Goal: Use online tool/utility: Use online tool/utility

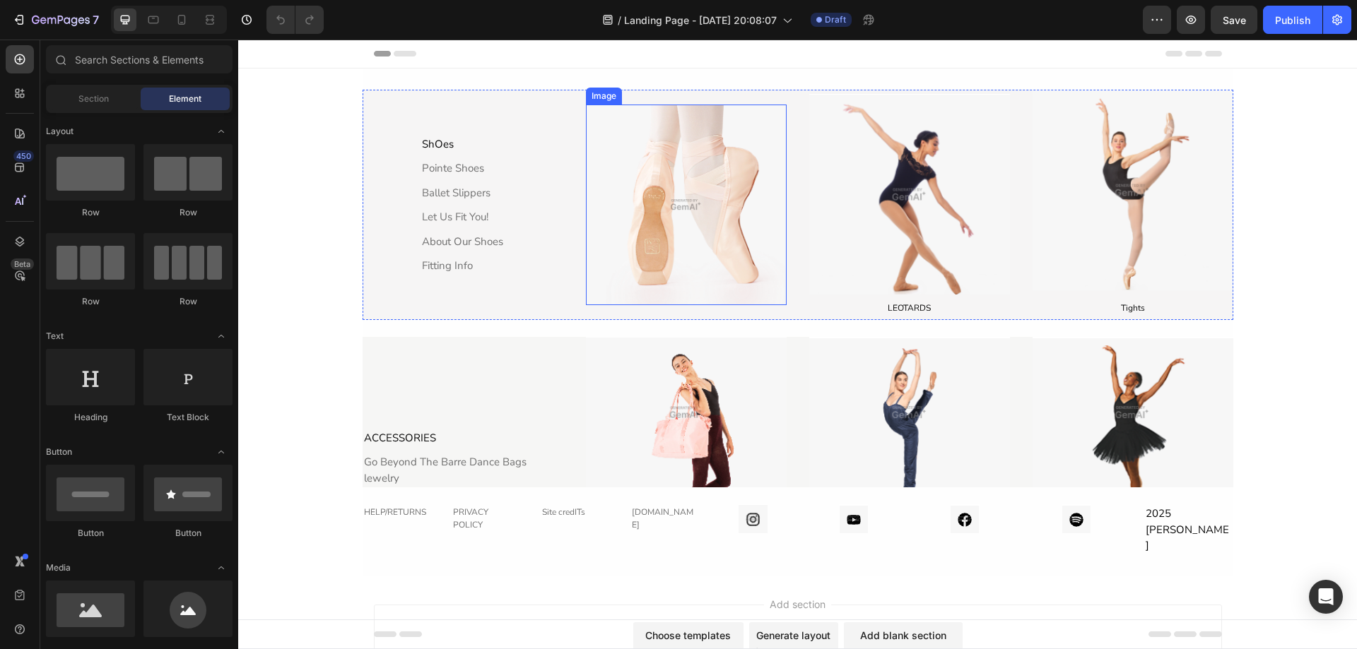
click at [694, 261] on img at bounding box center [686, 205] width 201 height 201
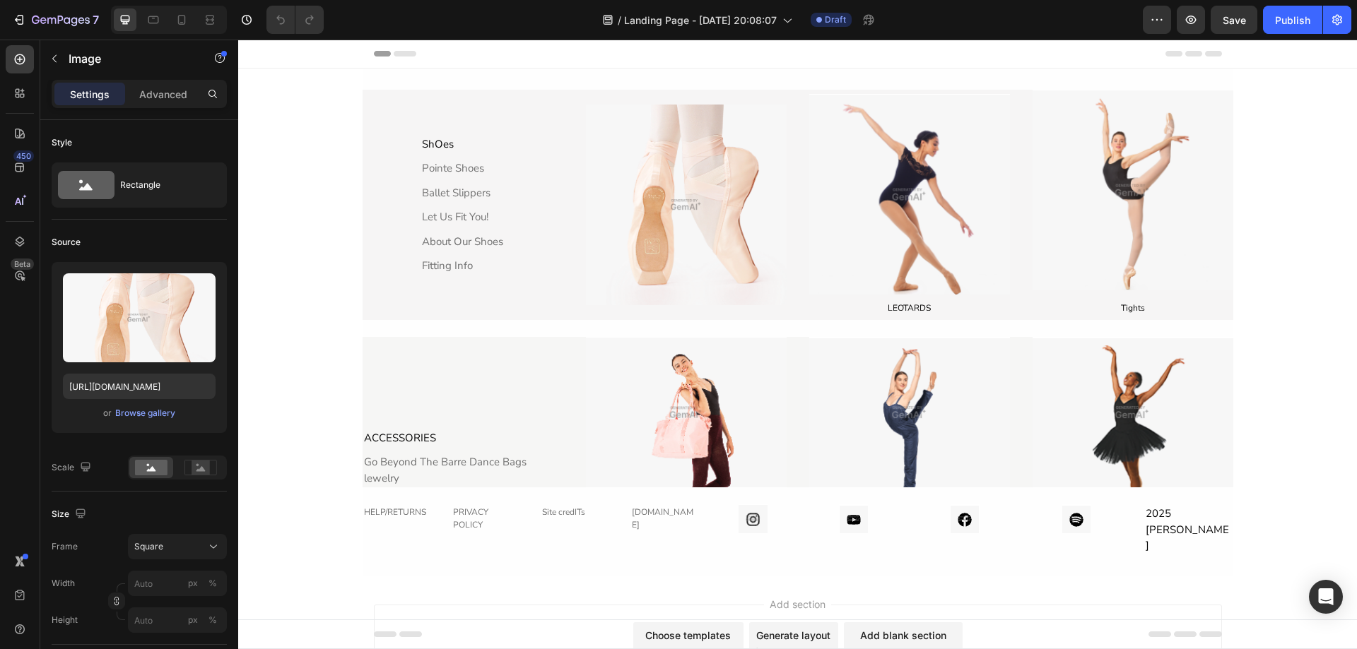
click at [292, 267] on div "ShOes Text Block Pointe Shoes Text Block Ballet Slippers Text Block Let Us Fit …" at bounding box center [797, 323] width 1118 height 508
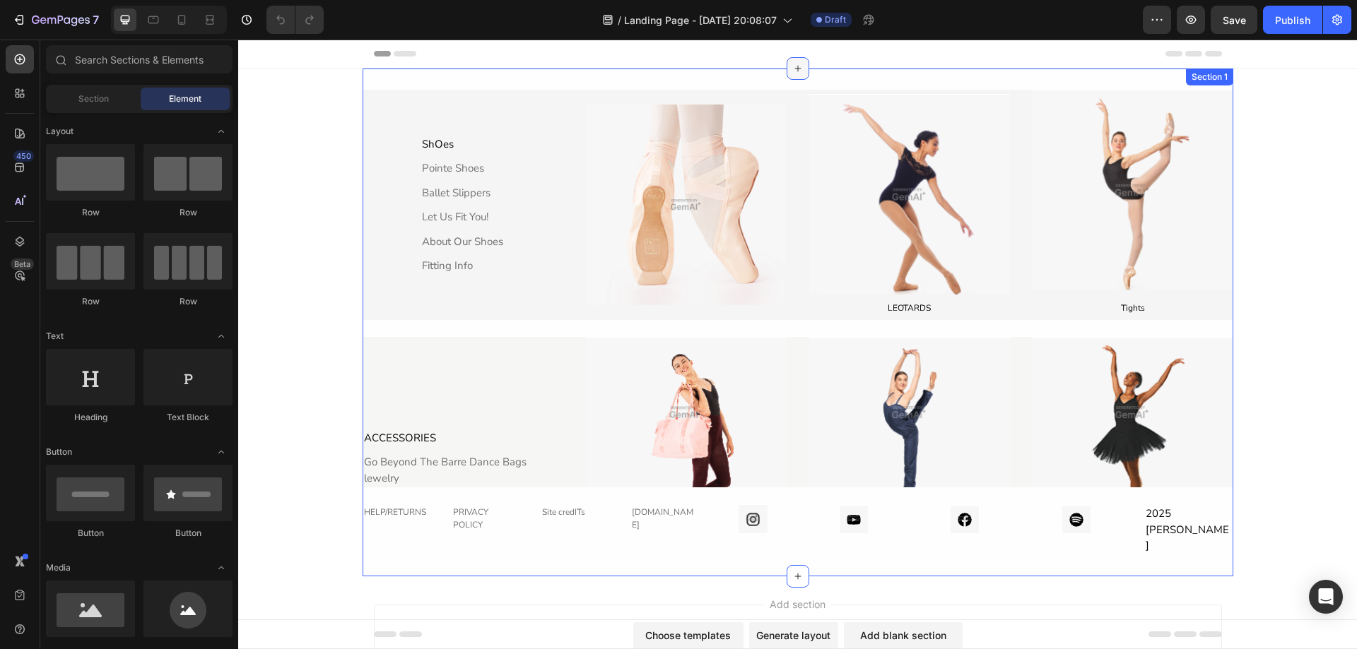
click at [792, 71] on icon at bounding box center [797, 68] width 11 height 11
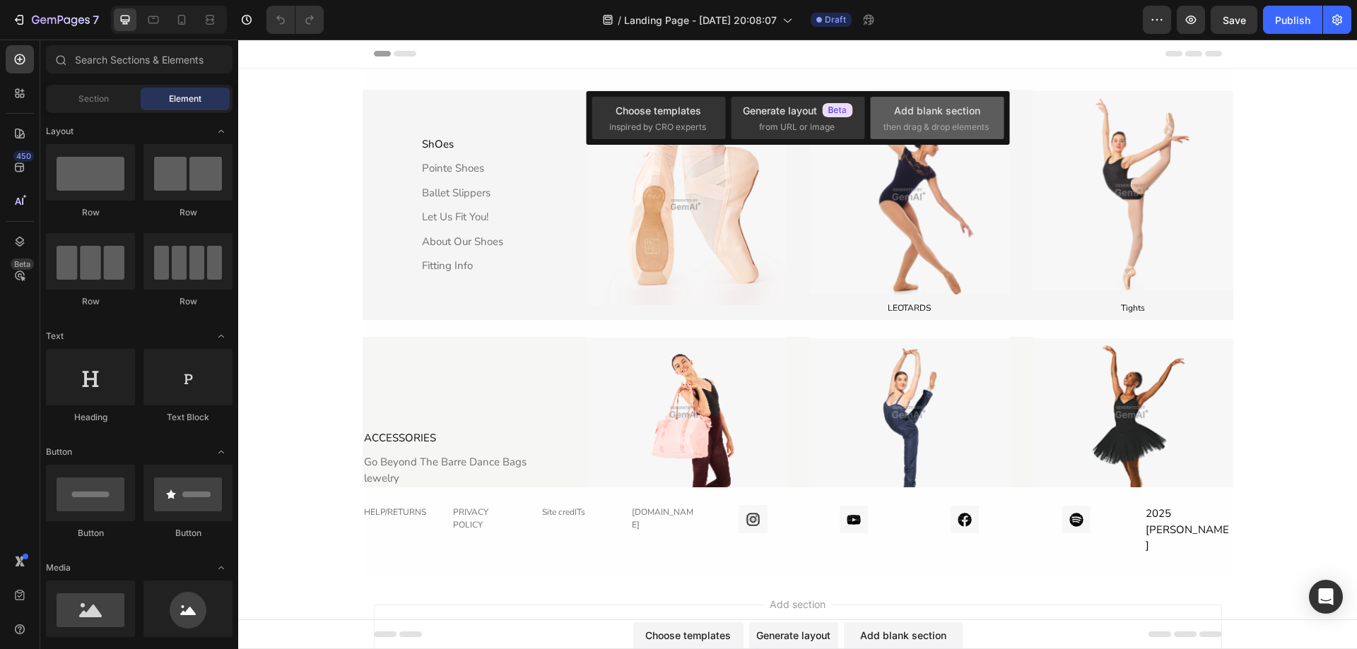
click at [885, 114] on div "Add blank section then drag & drop elements" at bounding box center [936, 118] width 107 height 30
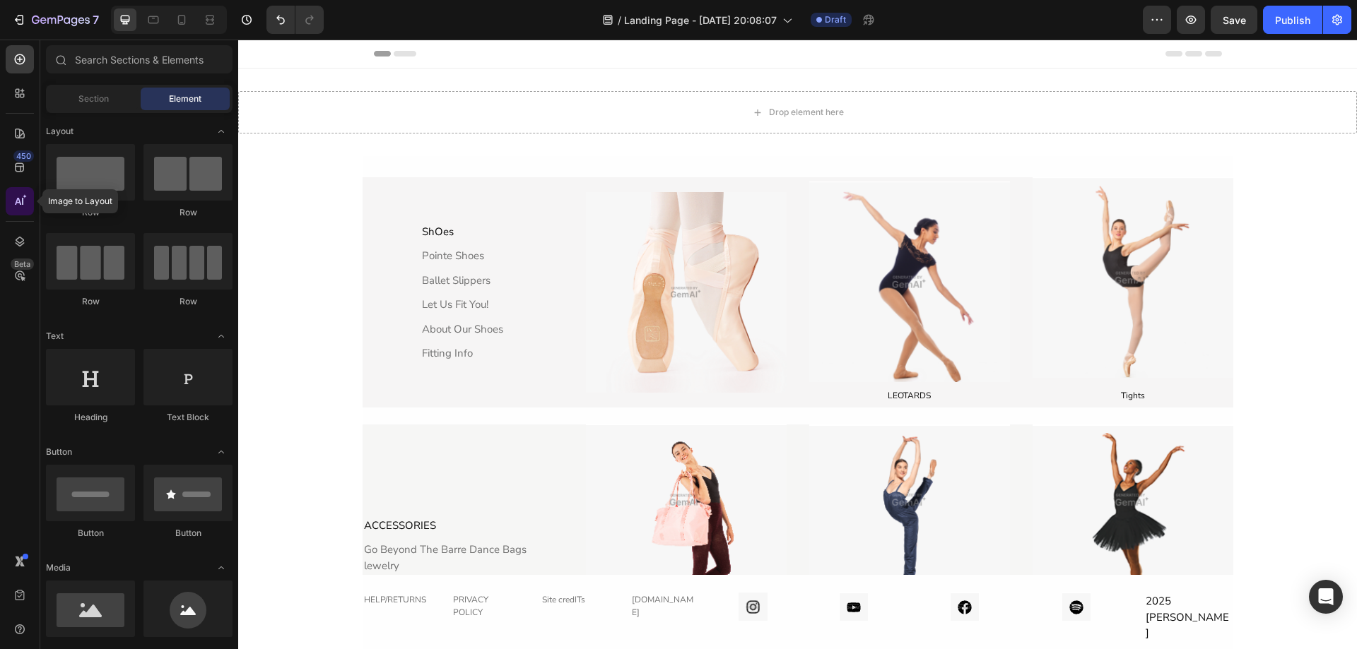
click at [20, 201] on icon at bounding box center [18, 201] width 6 height 7
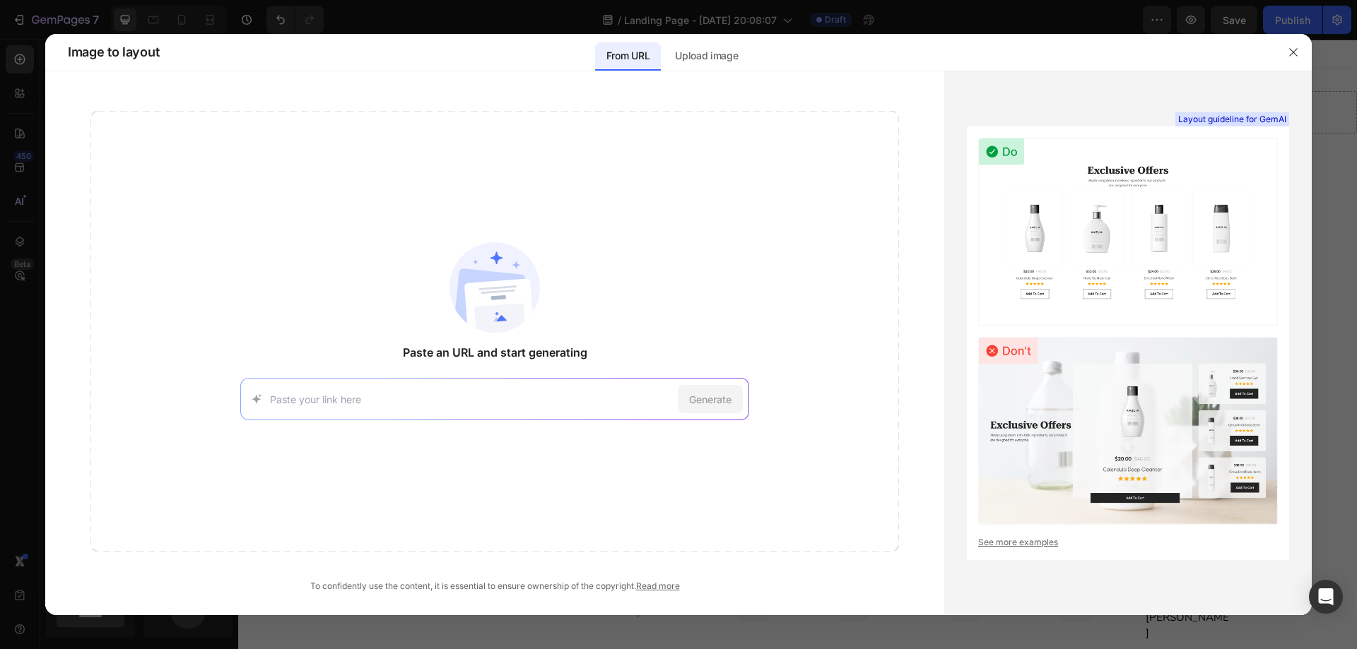
click at [396, 402] on input at bounding box center [471, 399] width 402 height 15
type input "[URL][DOMAIN_NAME]"
click at [707, 403] on span "Generate" at bounding box center [710, 399] width 42 height 15
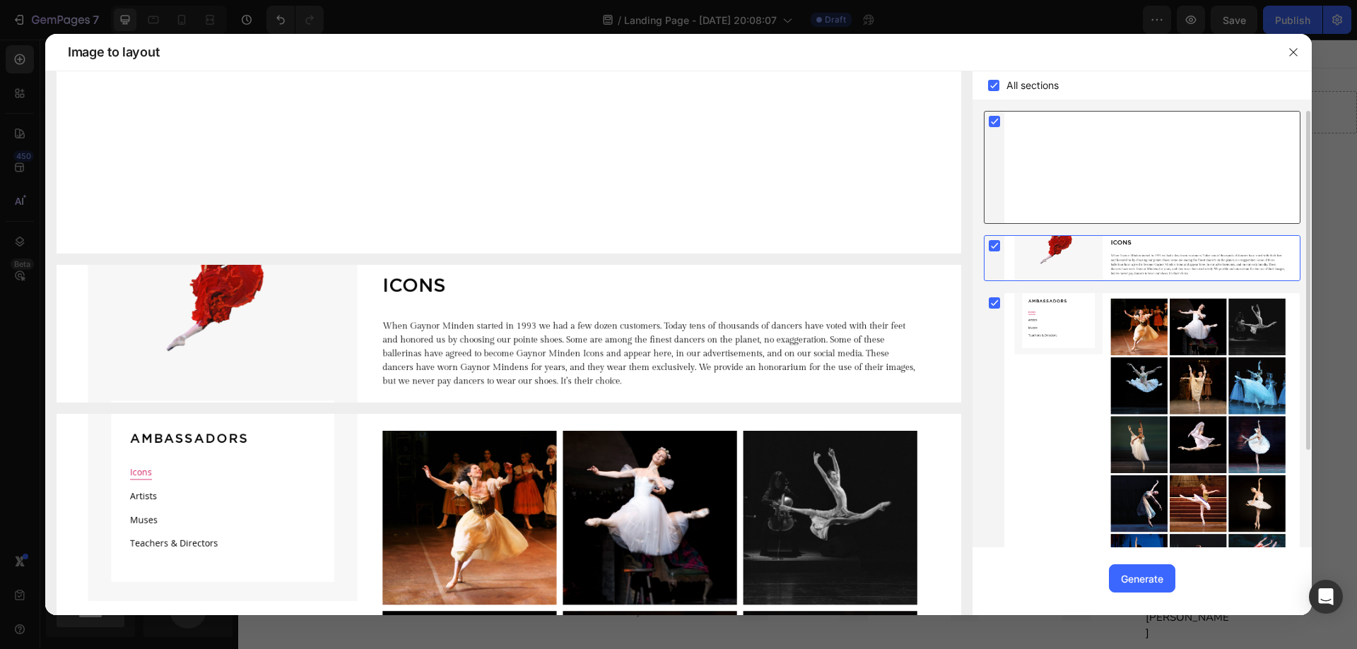
click at [998, 129] on div at bounding box center [994, 122] width 20 height 20
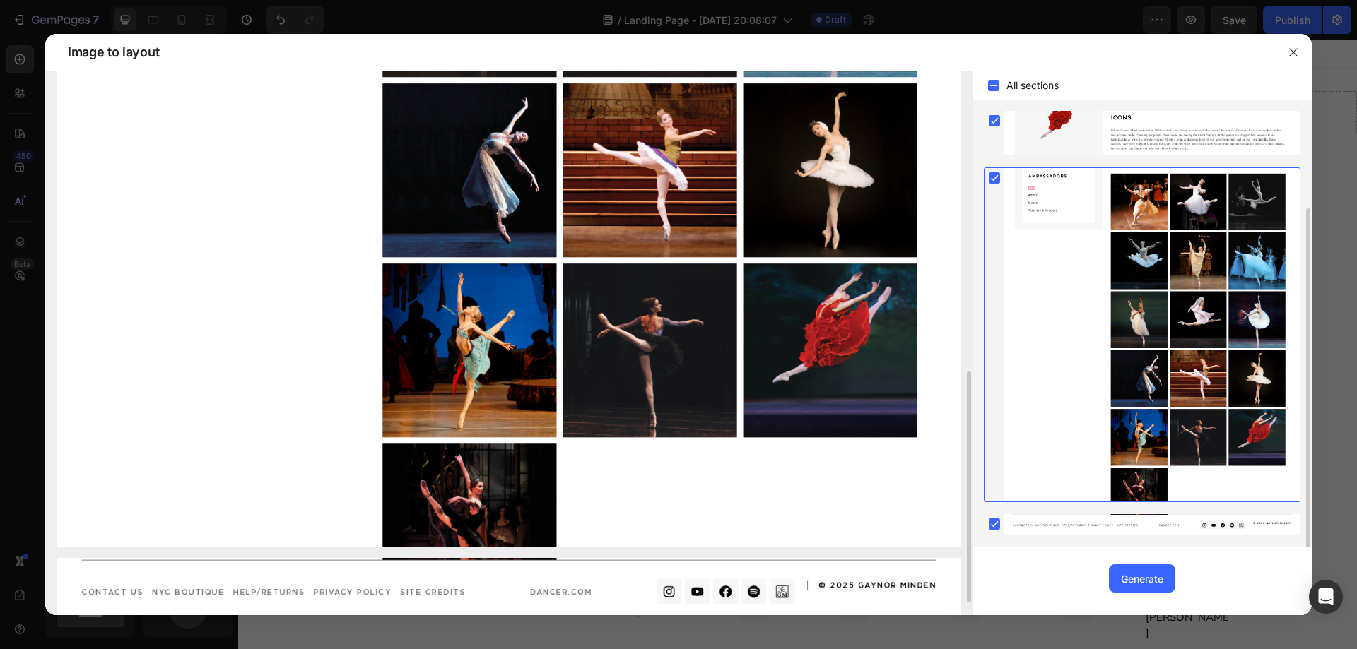
scroll to position [736, 0]
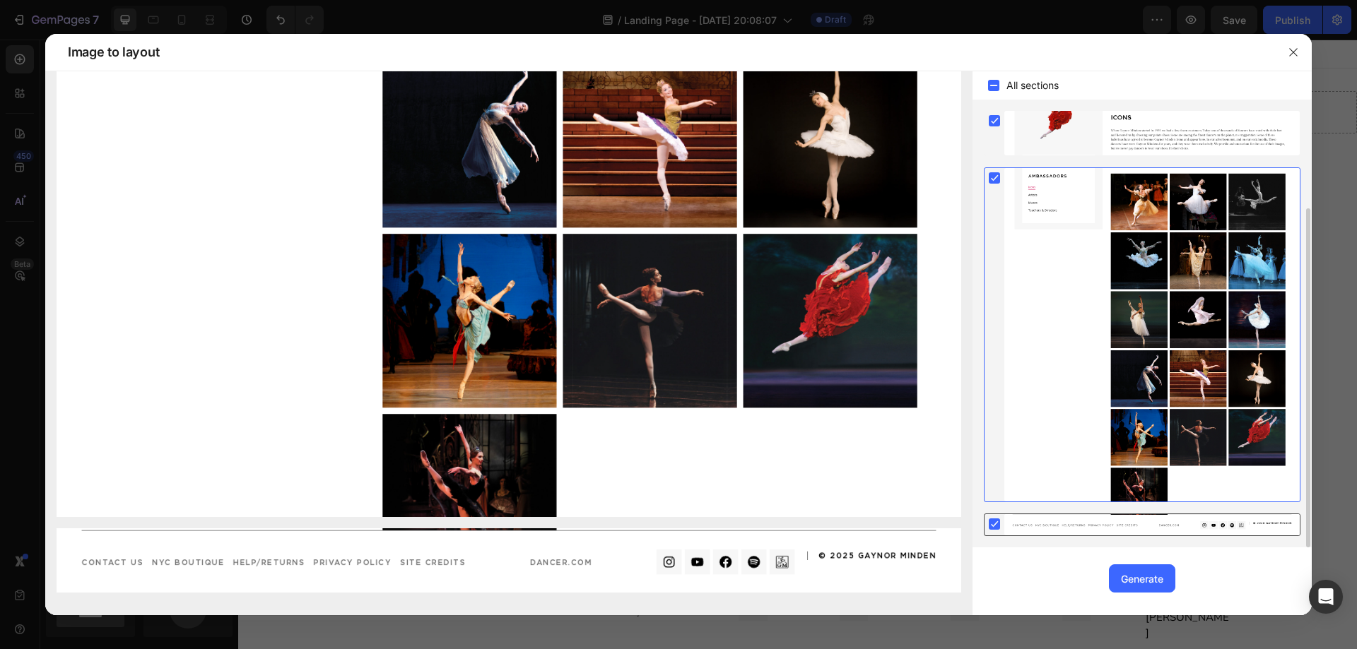
click at [995, 526] on rect at bounding box center [993, 524] width 11 height 11
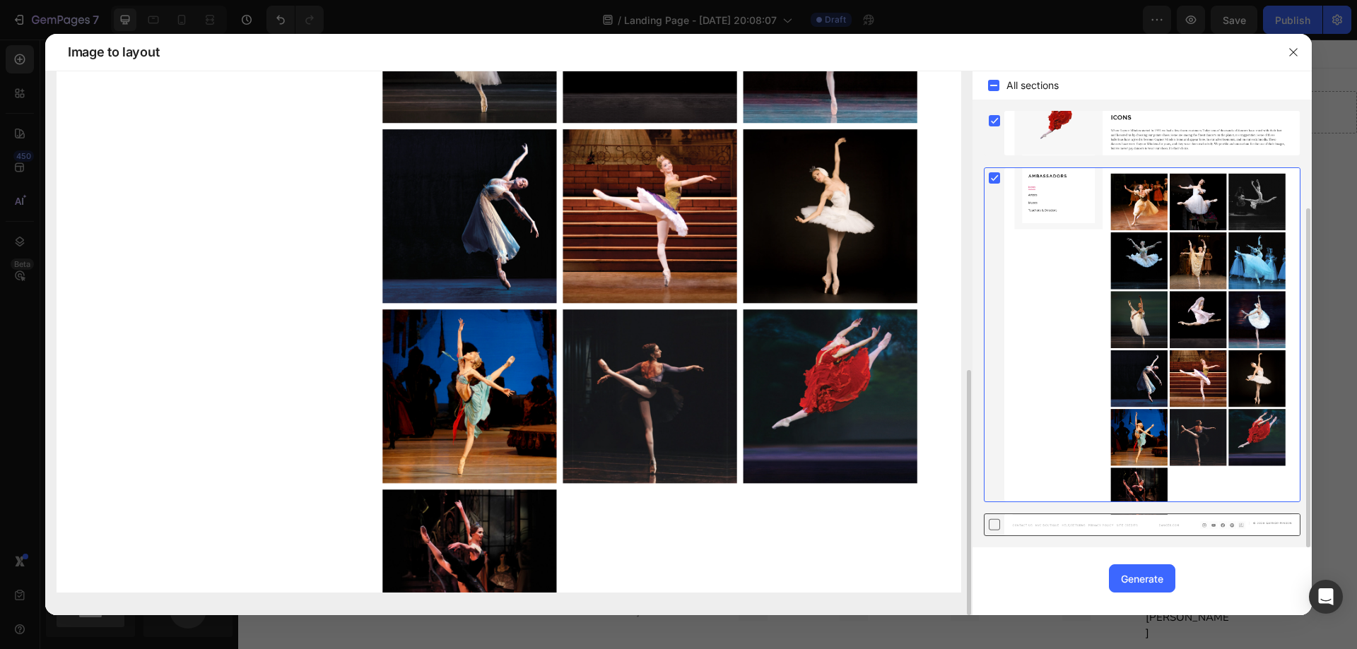
scroll to position [661, 0]
click at [1124, 582] on div "Generate" at bounding box center [1142, 579] width 42 height 15
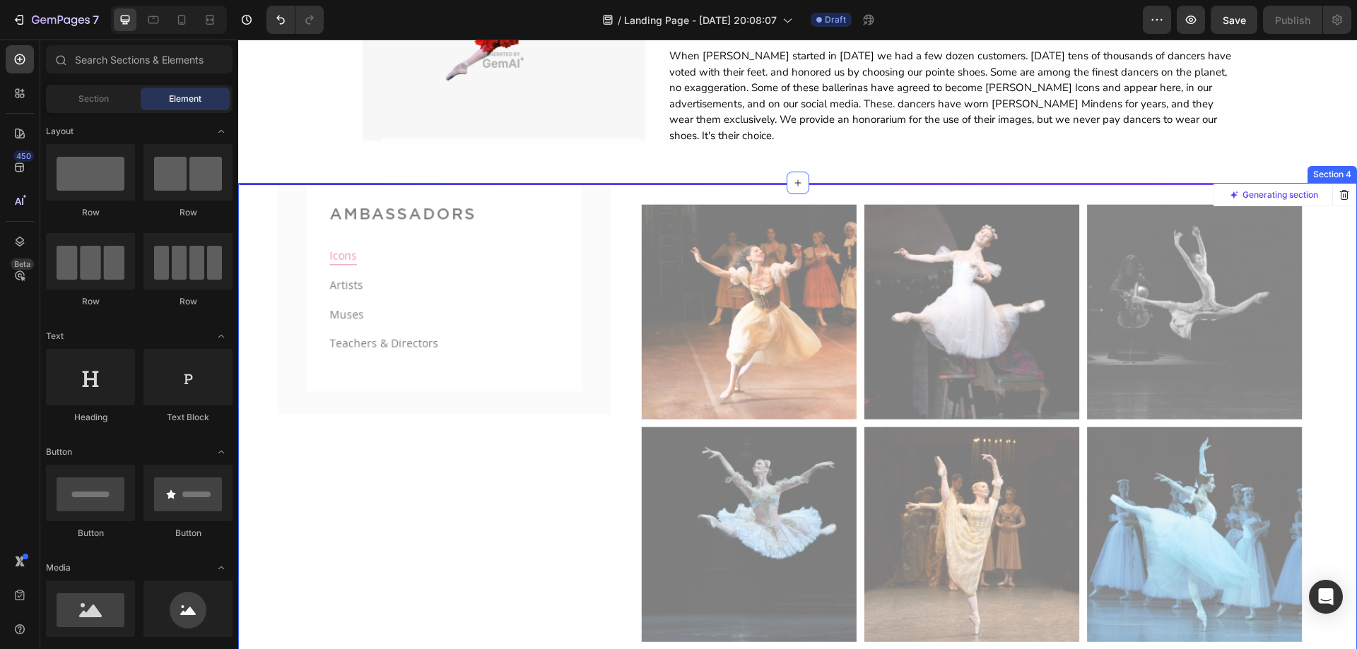
scroll to position [714, 0]
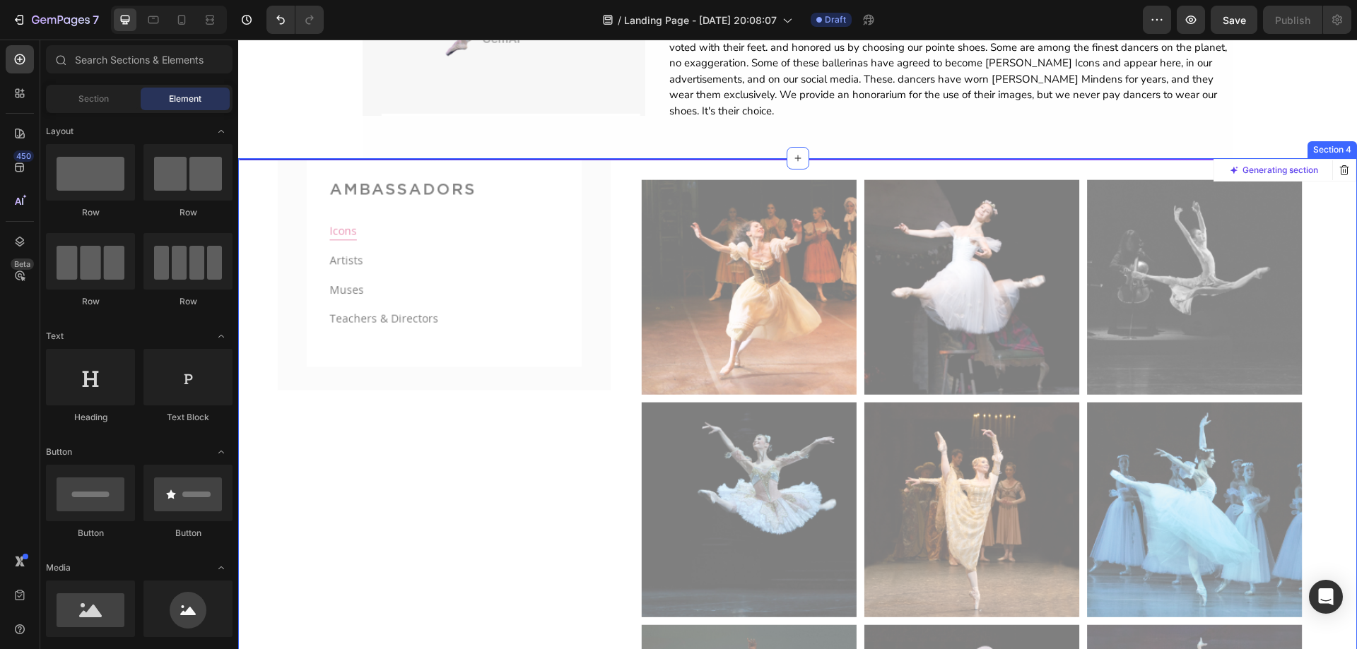
click at [1183, 100] on div "When [PERSON_NAME] started in [DATE] we had a few dozen customers. [DATE] tens …" at bounding box center [950, 71] width 565 height 98
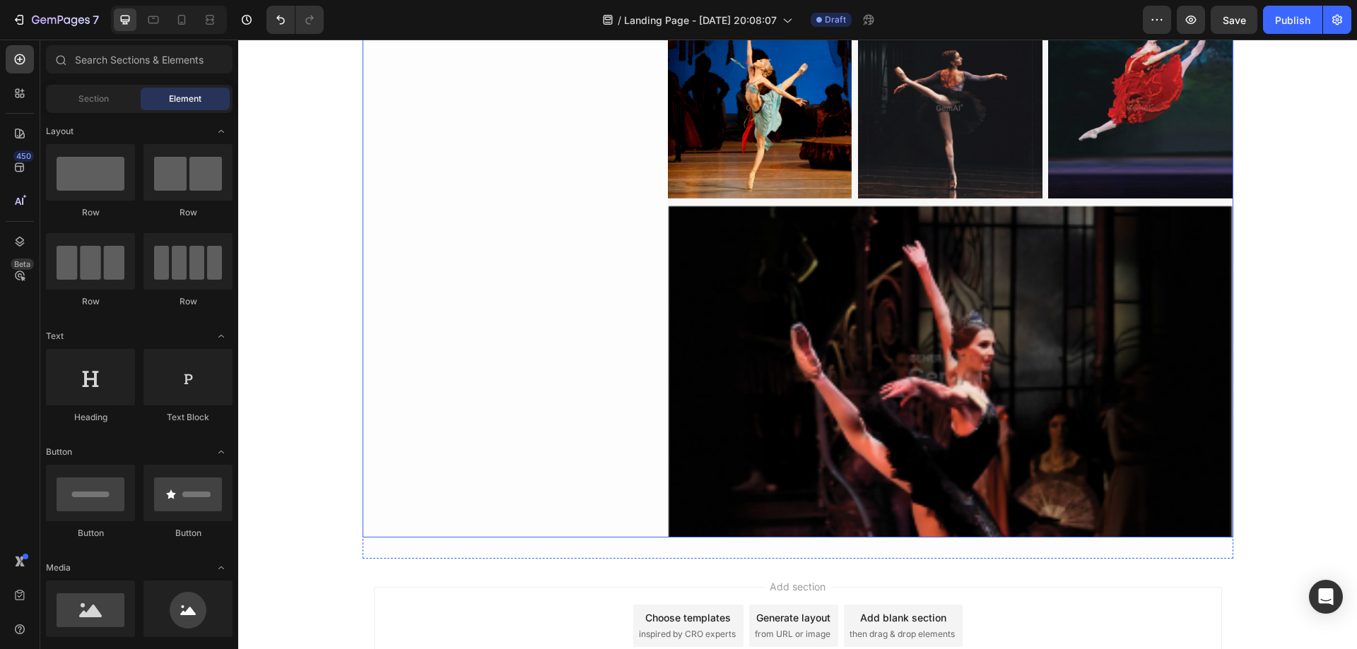
scroll to position [1754, 0]
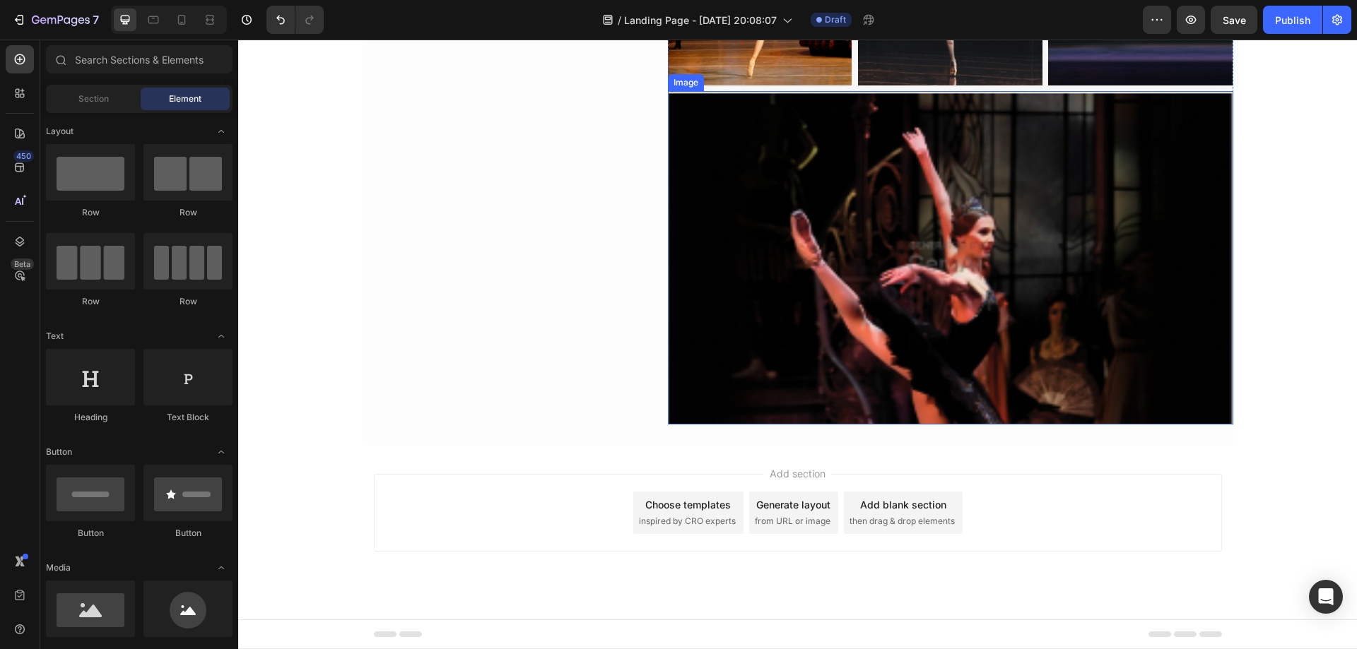
click at [758, 297] on img at bounding box center [950, 257] width 565 height 333
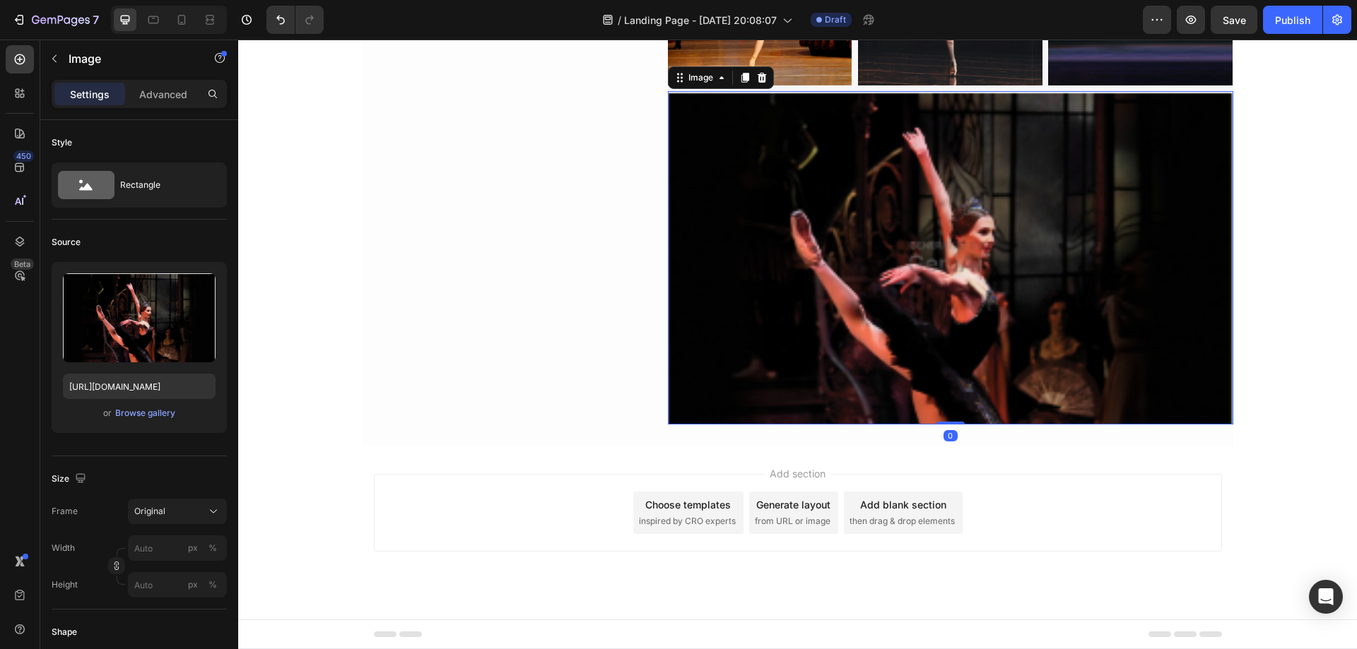
click at [760, 78] on icon at bounding box center [761, 77] width 11 height 11
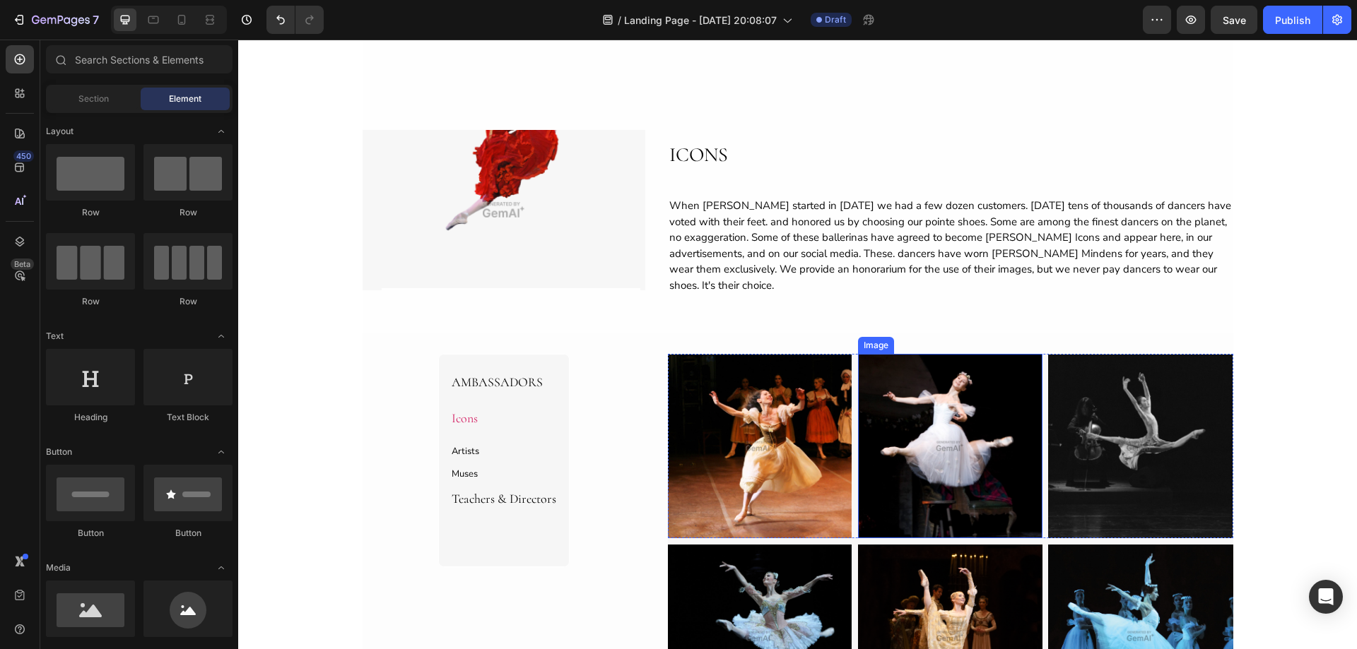
scroll to position [714, 0]
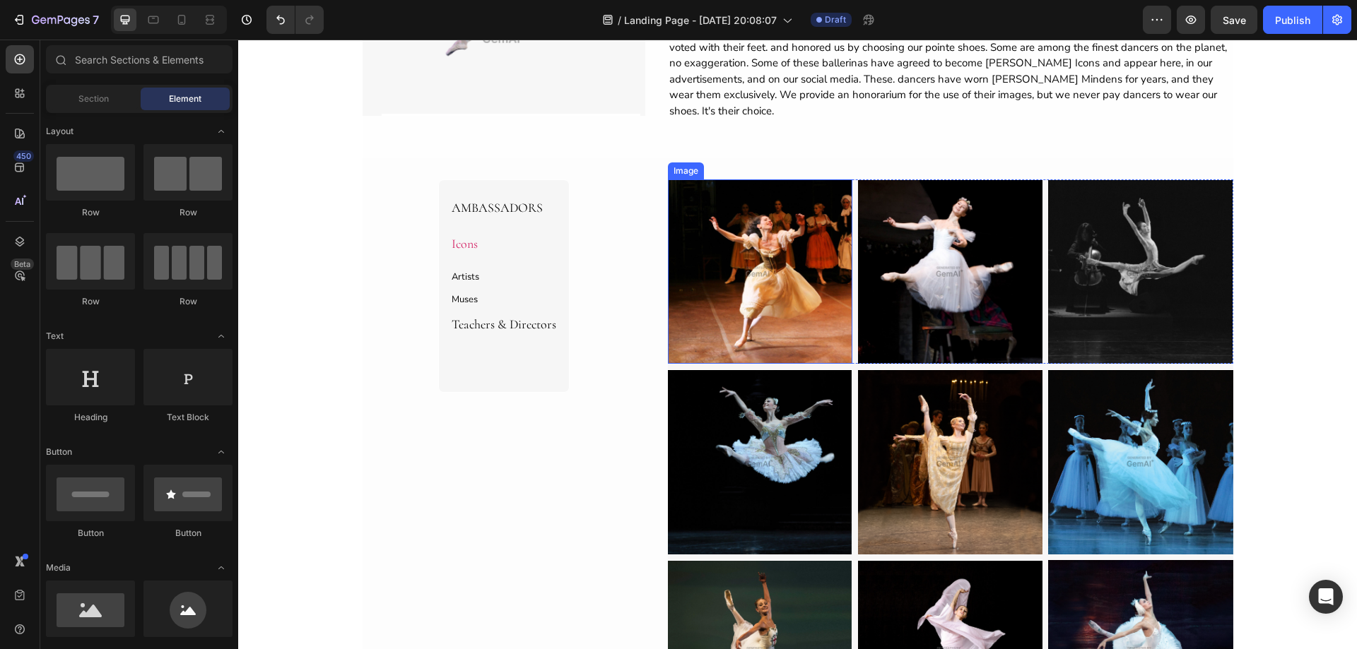
click at [798, 300] on img at bounding box center [760, 271] width 184 height 184
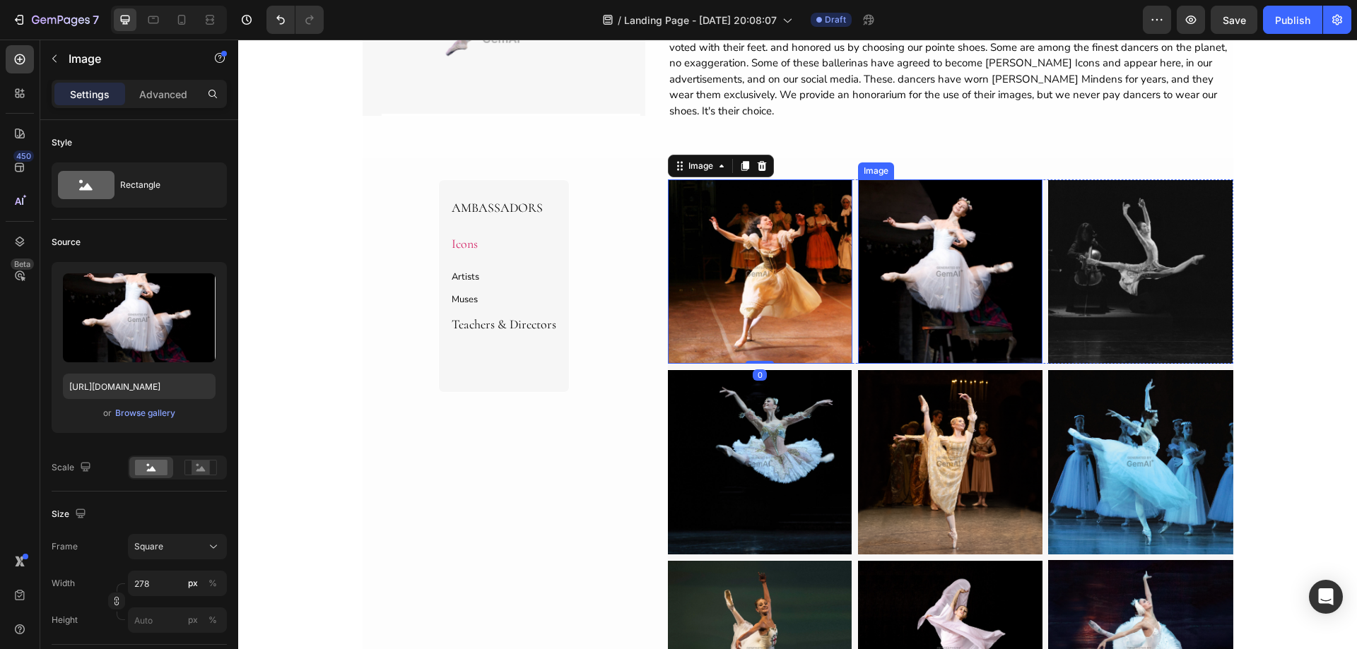
click at [915, 294] on img at bounding box center [950, 271] width 184 height 184
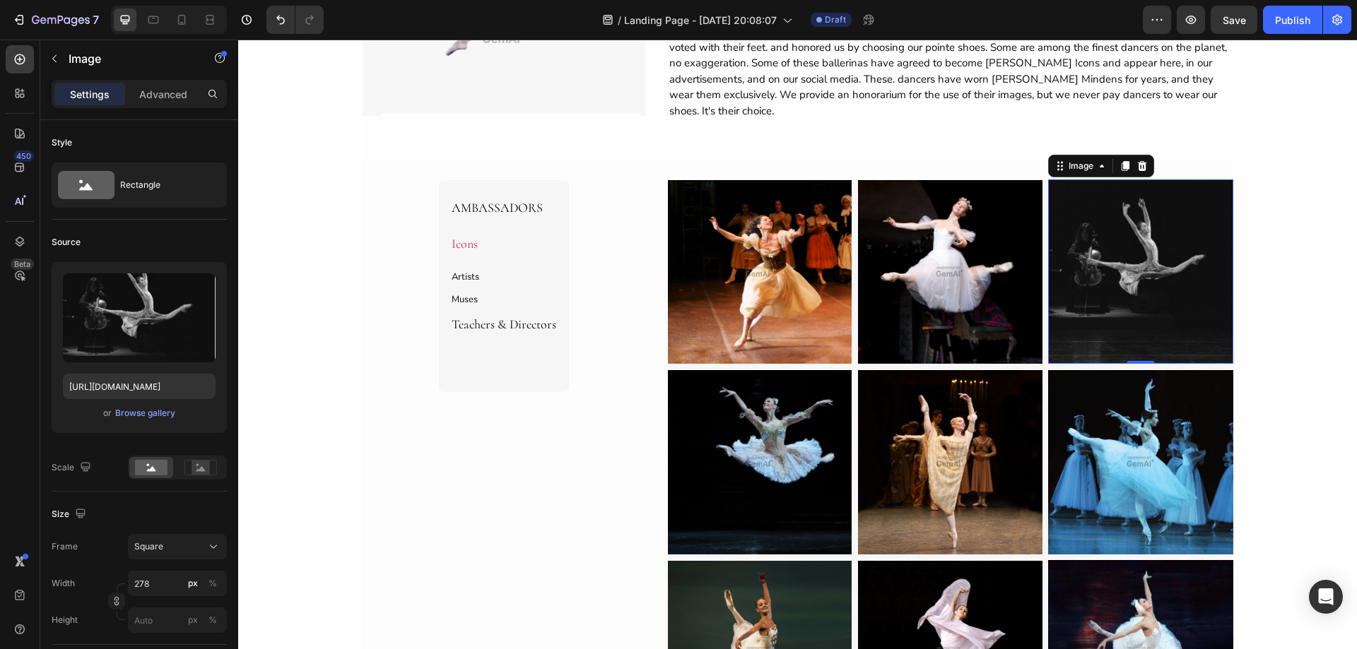
click at [1101, 269] on img at bounding box center [1140, 271] width 184 height 184
click at [950, 413] on img at bounding box center [950, 462] width 184 height 184
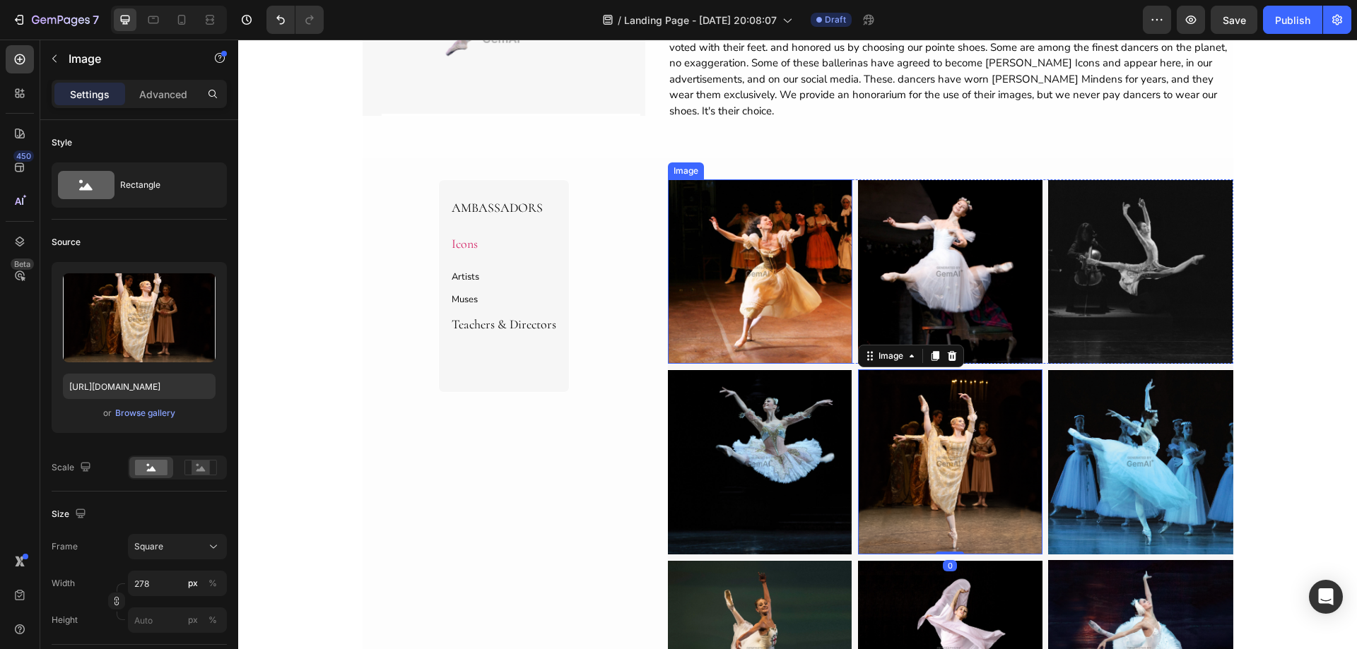
click at [750, 287] on img at bounding box center [760, 271] width 184 height 184
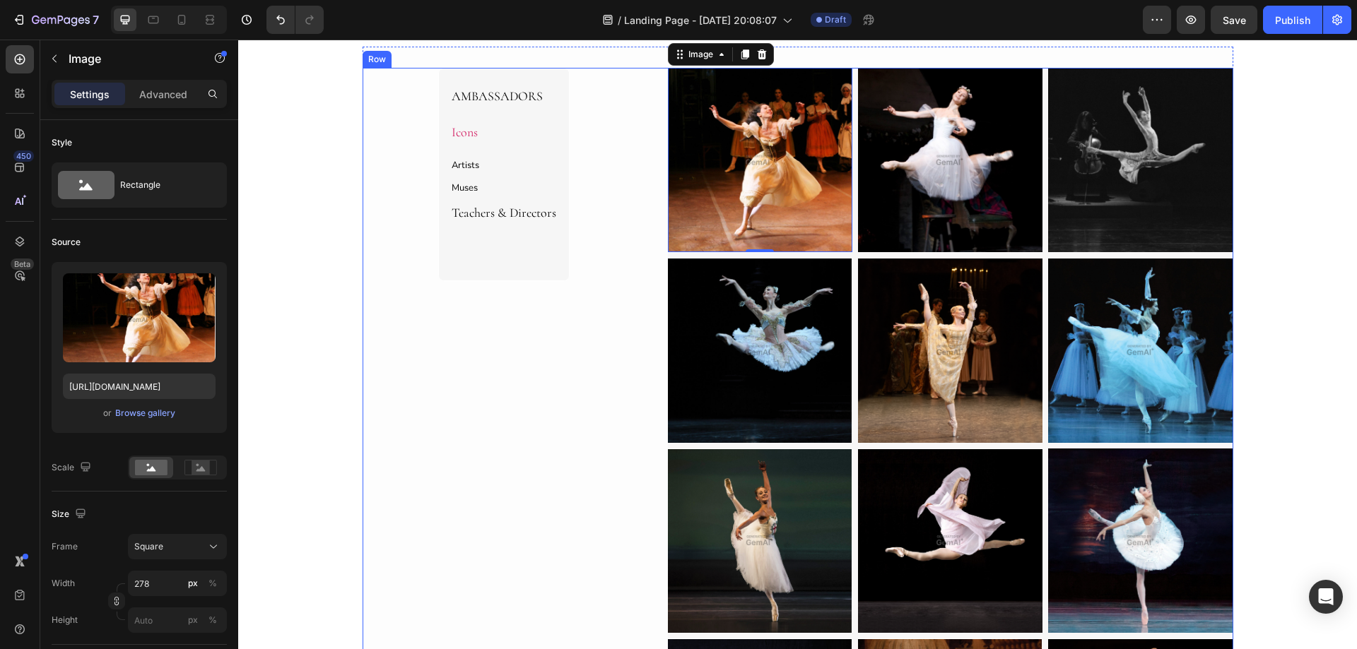
scroll to position [926, 0]
